Goal: Transaction & Acquisition: Purchase product/service

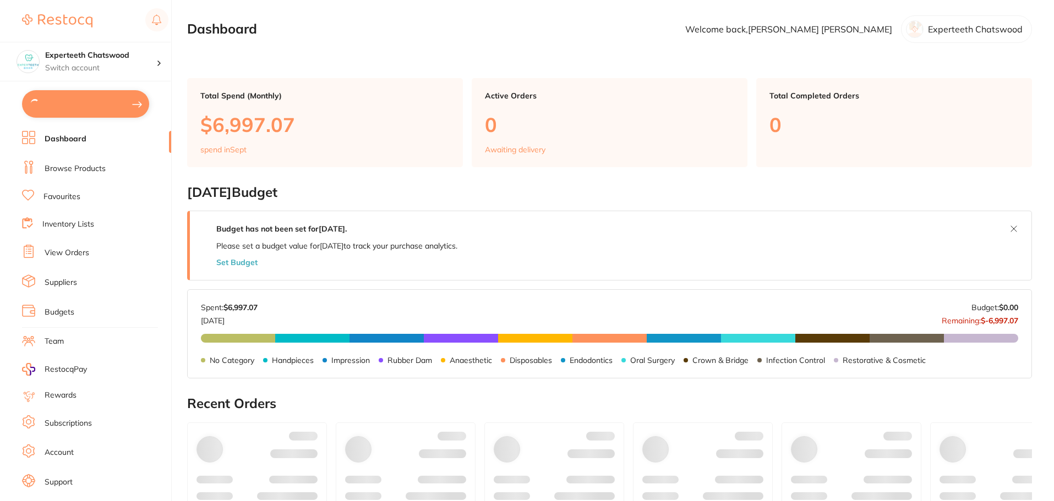
type input "8"
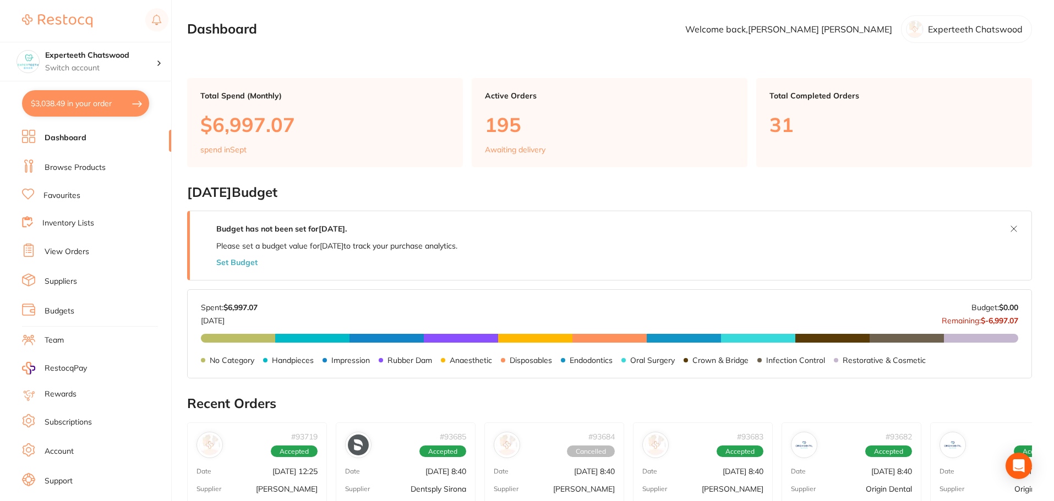
click at [73, 177] on ul "Dashboard Browse Products Favourites Inventory Lists View Orders Suppliers Budg…" at bounding box center [96, 320] width 149 height 380
click at [79, 172] on link "Browse Products" at bounding box center [75, 167] width 61 height 11
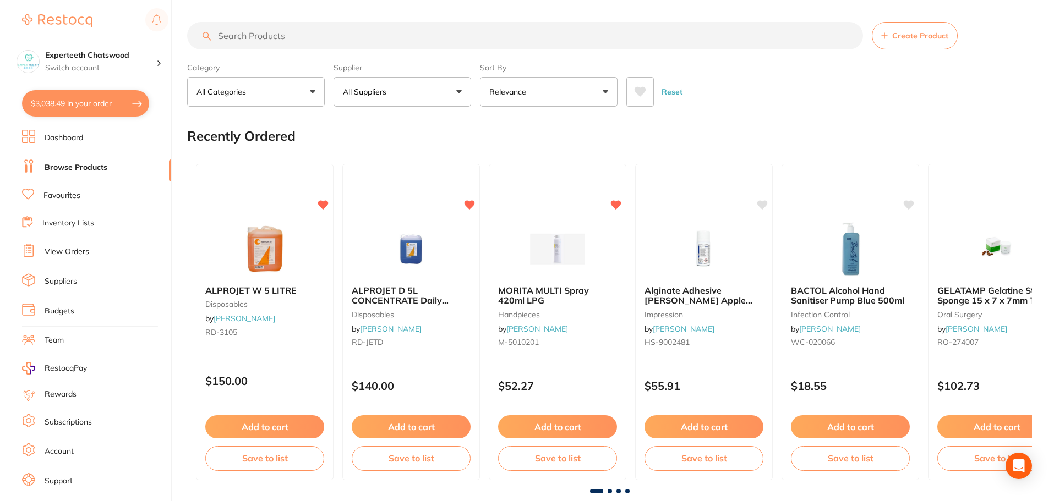
click at [297, 35] on input "search" at bounding box center [525, 36] width 676 height 28
paste input "Phonenix Endodontic Barbed Broaches"
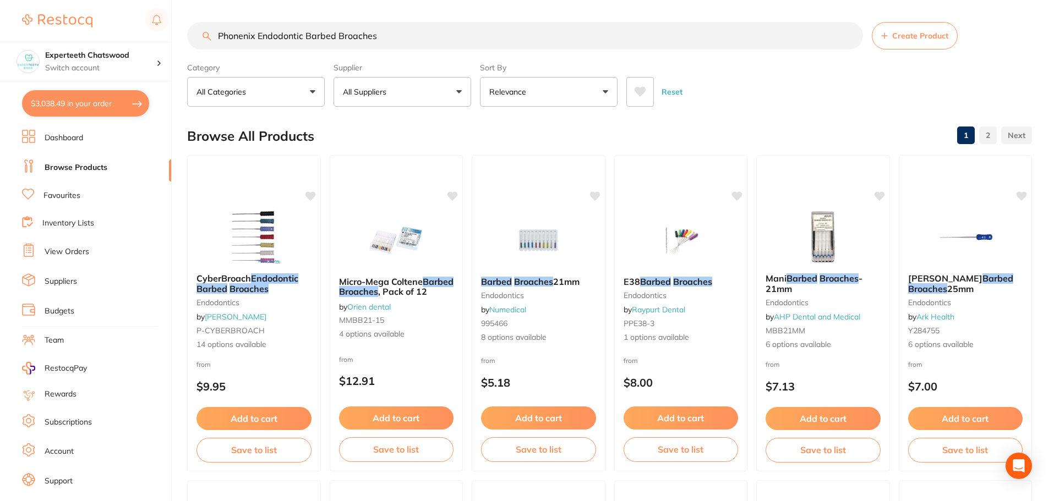
drag, startPoint x: 407, startPoint y: 37, endPoint x: 0, endPoint y: 0, distance: 408.9
click at [0, 3] on div "$3,038.49 Experteeth Chatswood Switch account Experteeth Chatswood $3,038.49 in…" at bounding box center [527, 250] width 1054 height 501
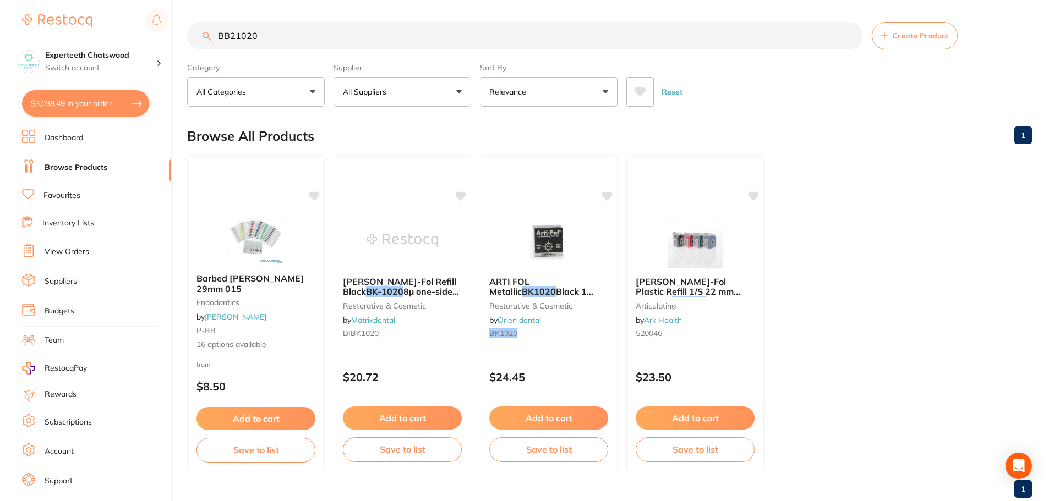
type input "BB21020"
click at [448, 94] on button "All Suppliers" at bounding box center [402, 92] width 138 height 30
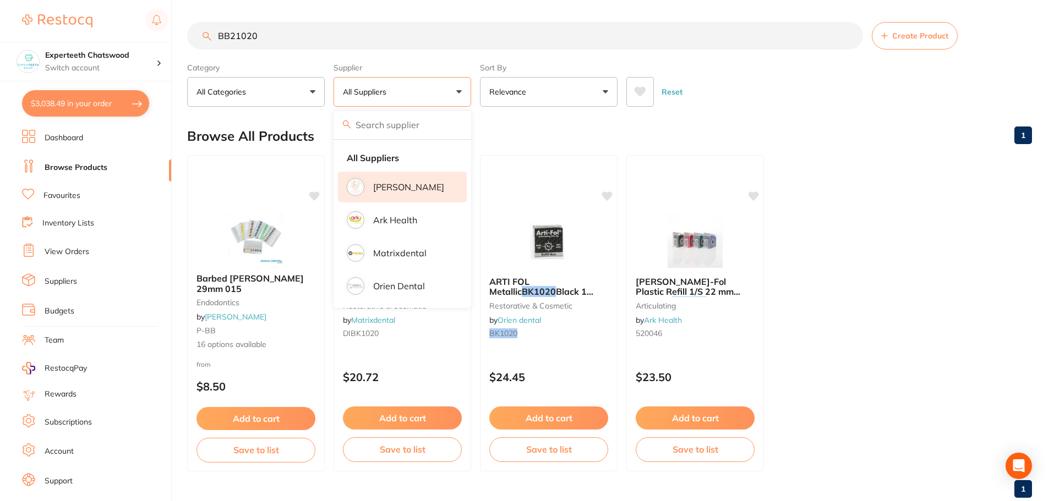
click at [403, 189] on p "[PERSON_NAME]" at bounding box center [408, 187] width 71 height 10
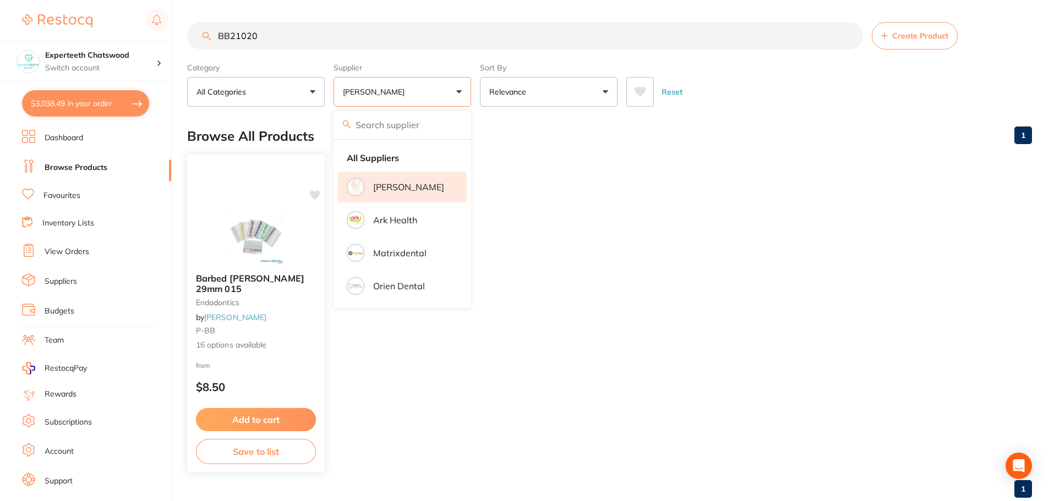
click at [251, 223] on img at bounding box center [256, 237] width 72 height 56
